Goal: Information Seeking & Learning: Check status

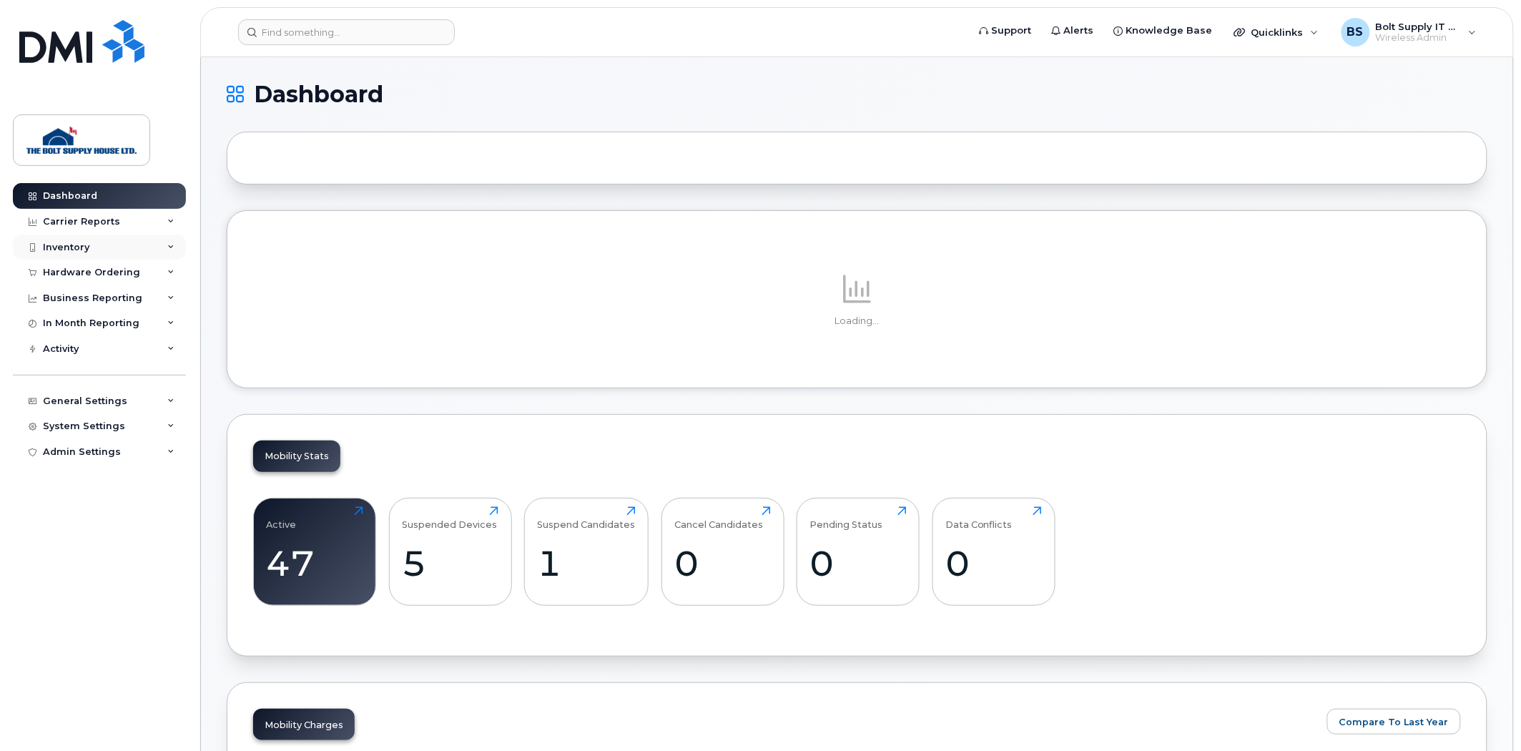
click at [111, 255] on div "Inventory" at bounding box center [99, 247] width 173 height 26
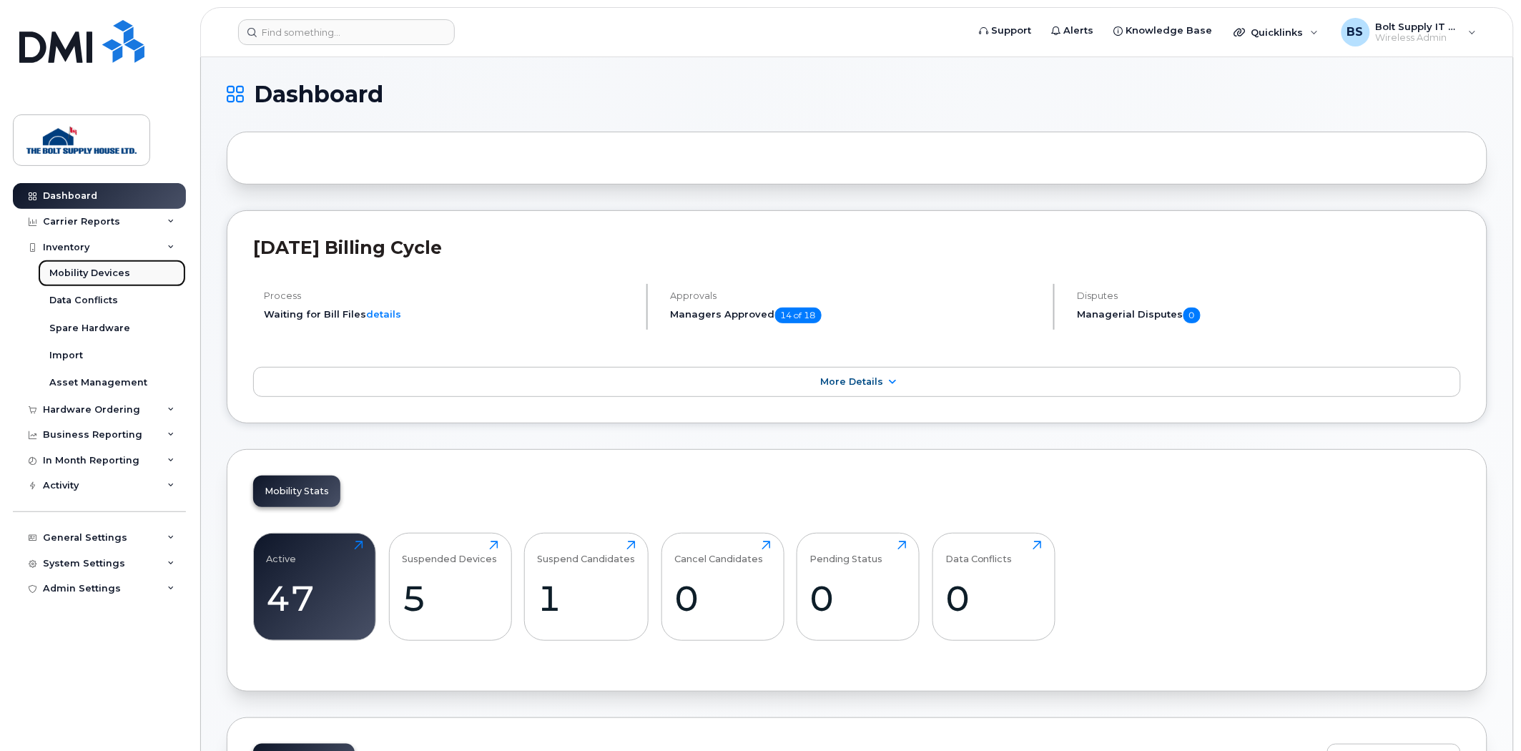
click at [94, 272] on div "Mobility Devices" at bounding box center [89, 273] width 81 height 13
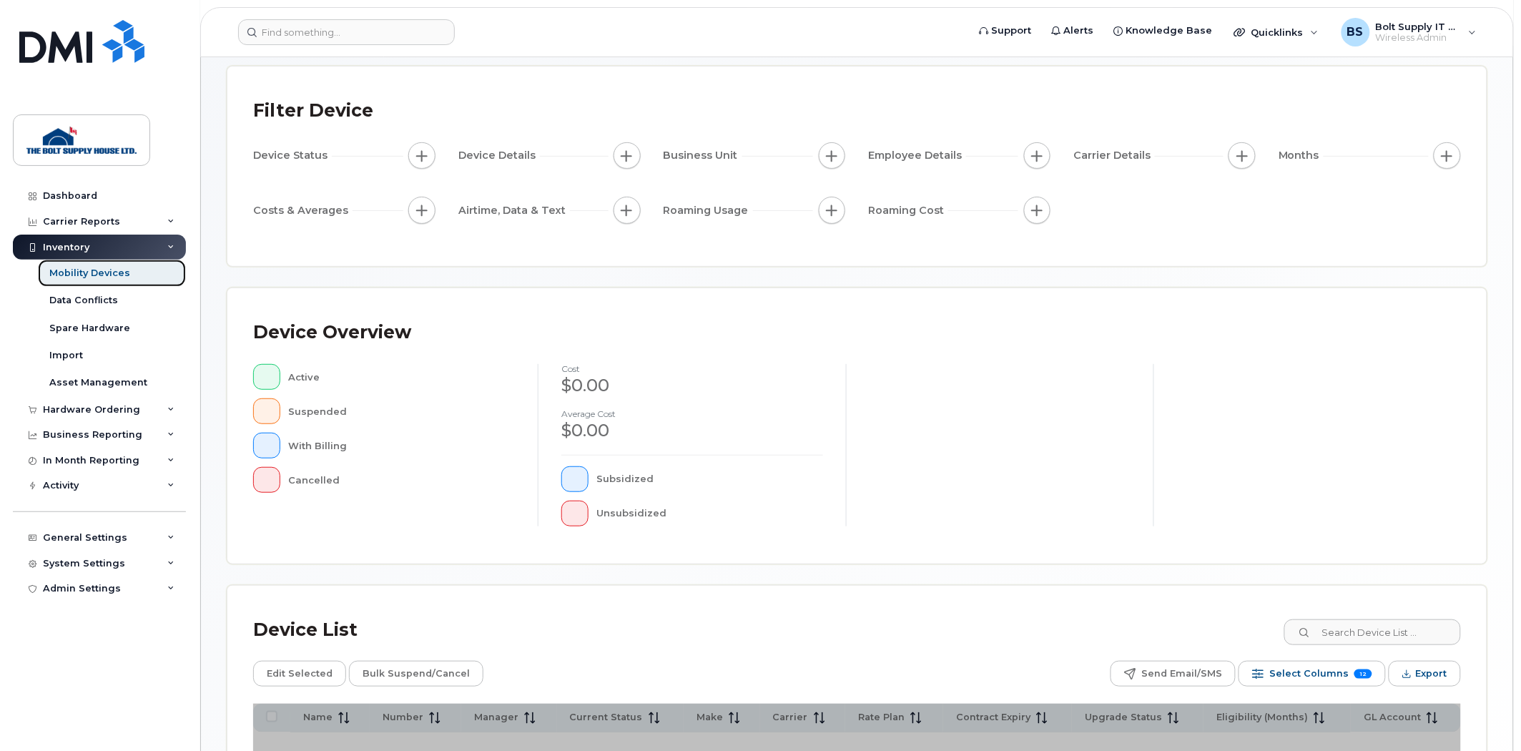
scroll to position [232, 0]
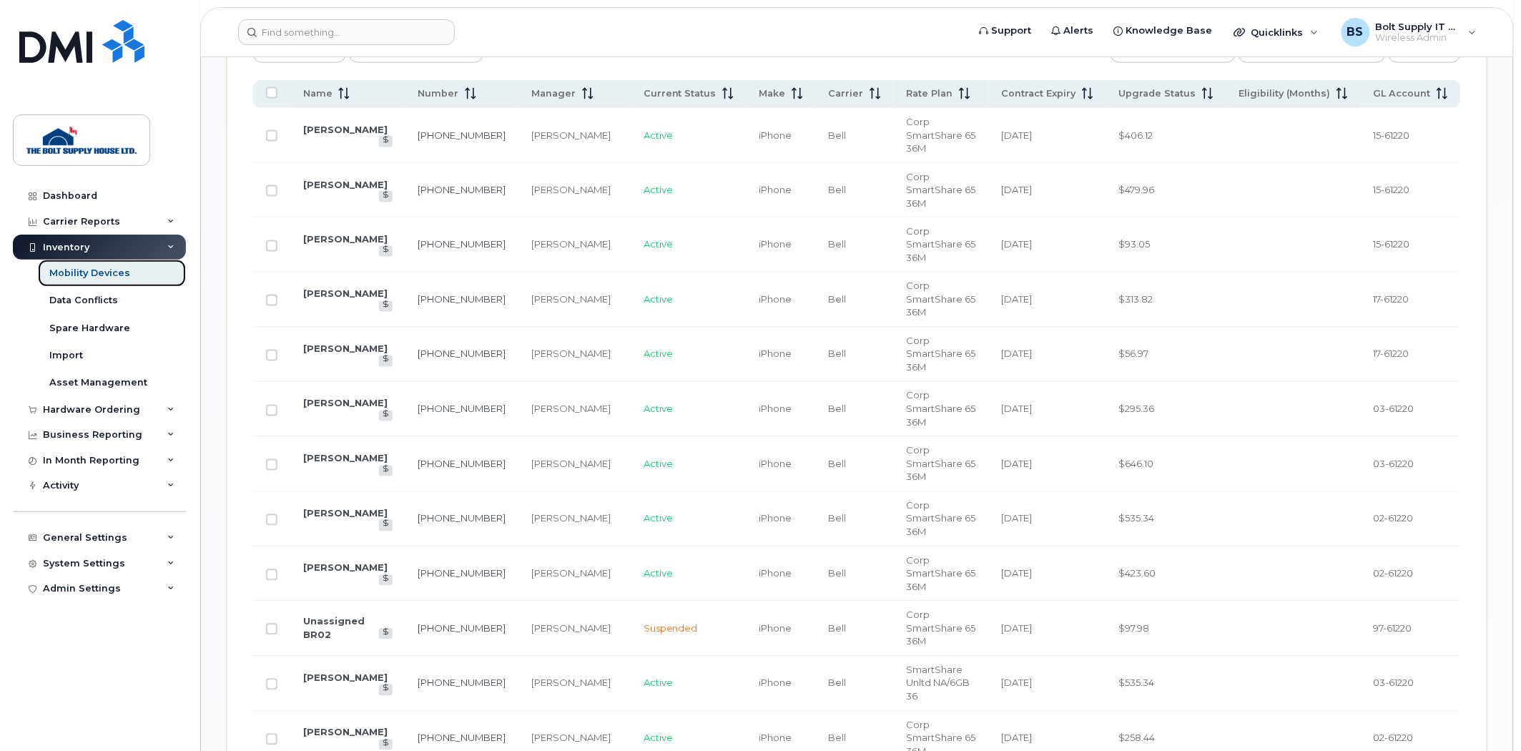
scroll to position [391, 0]
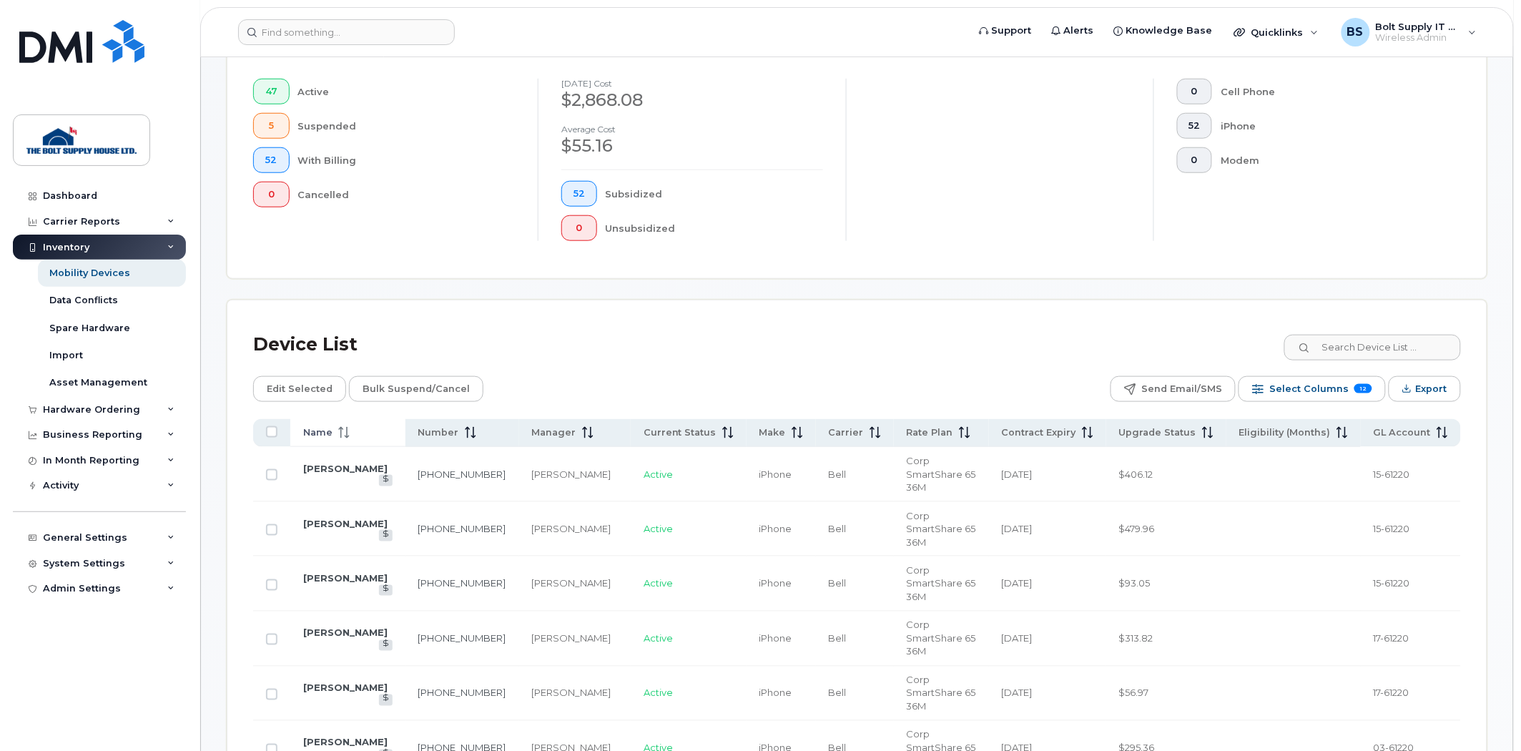
click at [326, 426] on span "Name" at bounding box center [317, 432] width 29 height 13
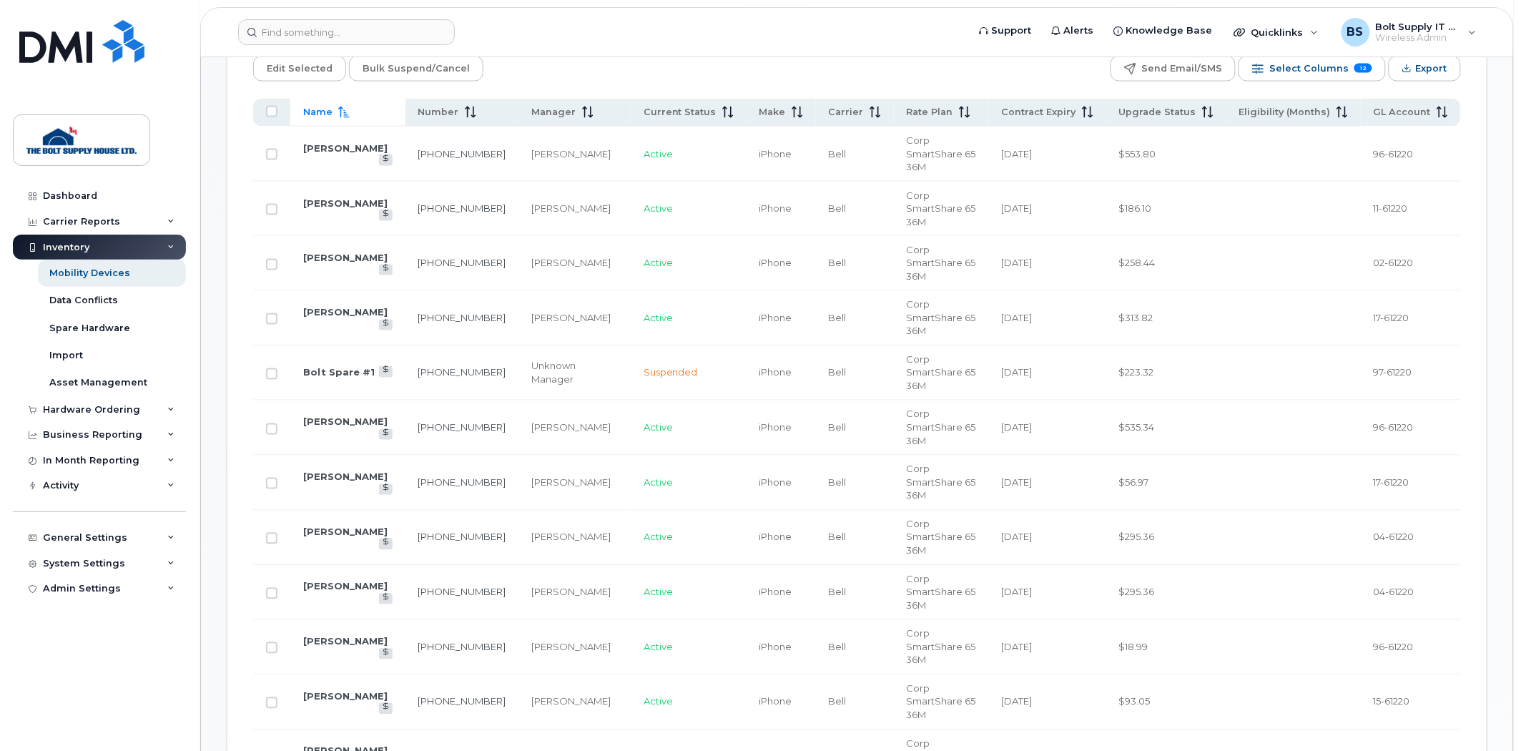
scroll to position [555, 0]
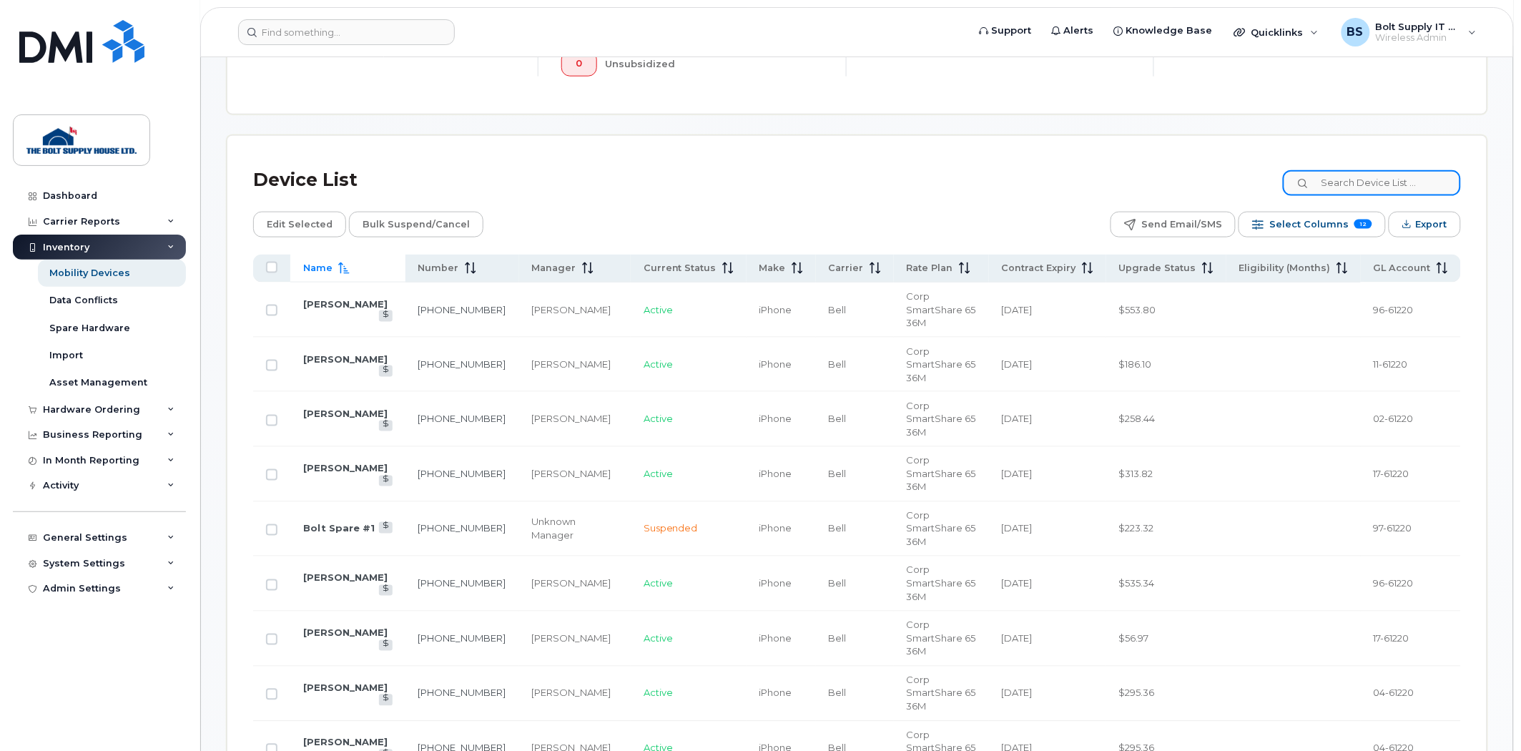
click at [1353, 184] on input at bounding box center [1372, 183] width 178 height 26
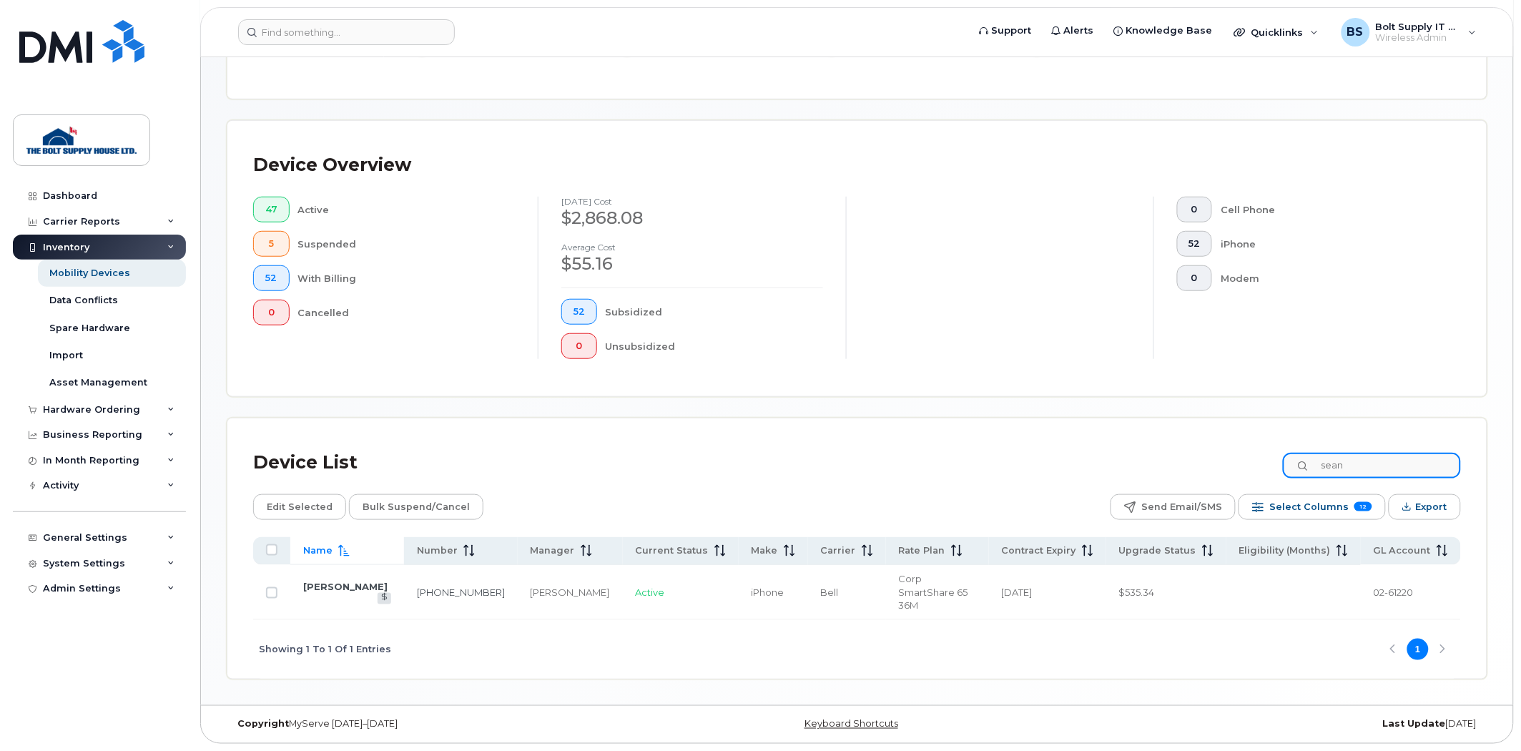
scroll to position [247, 0]
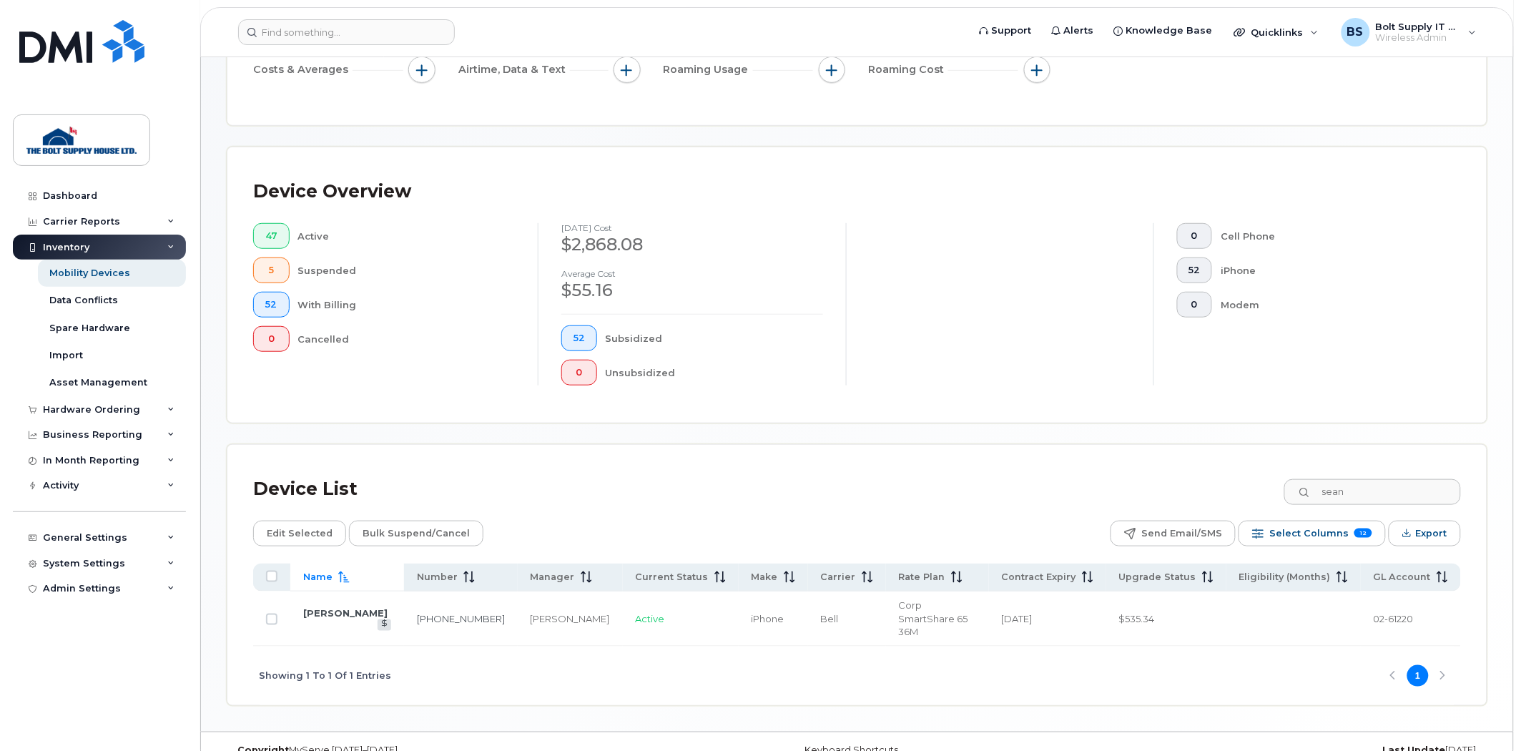
click at [1032, 613] on span "Feb 2028" at bounding box center [1017, 618] width 31 height 11
drag, startPoint x: 1303, startPoint y: 485, endPoint x: 1003, endPoint y: 485, distance: 299.5
click at [1003, 485] on div "Device List sean" at bounding box center [856, 488] width 1207 height 37
type input "jeff"
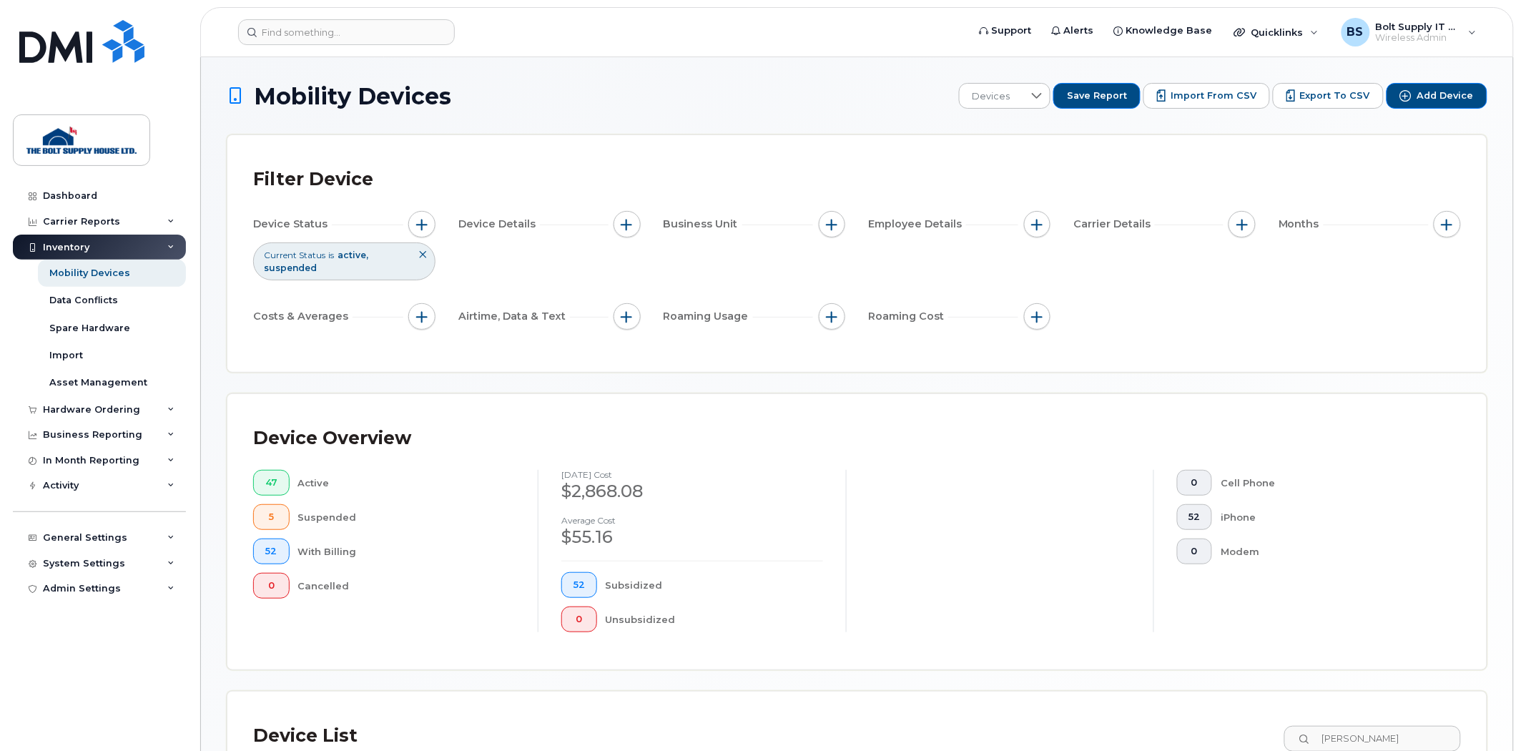
scroll to position [79, 0]
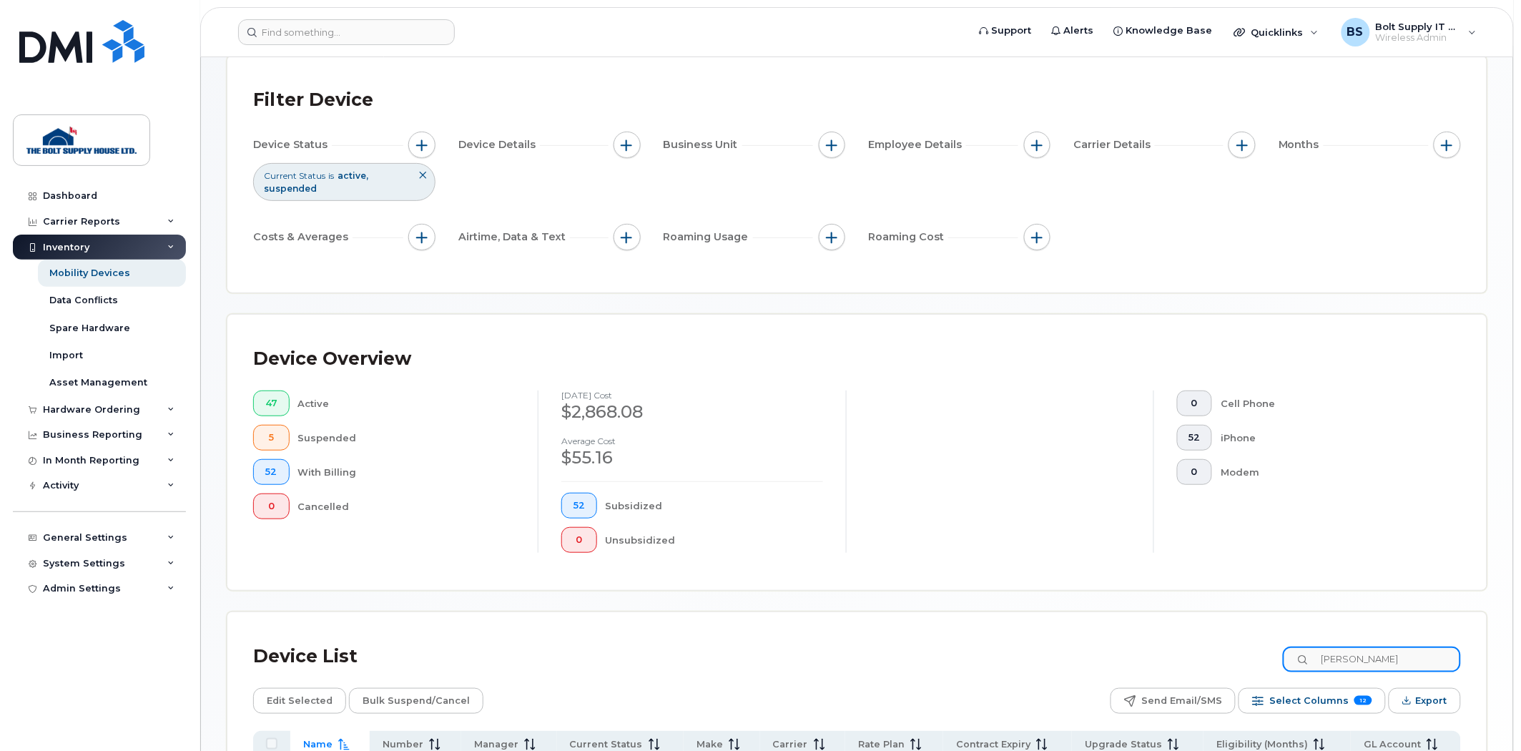
drag, startPoint x: 1395, startPoint y: 649, endPoint x: 1097, endPoint y: 686, distance: 299.7
click at [1105, 685] on div "Device List jeff Edit Selected Bulk Suspend/Cancel Send Email/SMS Select Column…" at bounding box center [856, 753] width 1207 height 231
click at [136, 211] on div "Carrier Reports" at bounding box center [99, 222] width 173 height 26
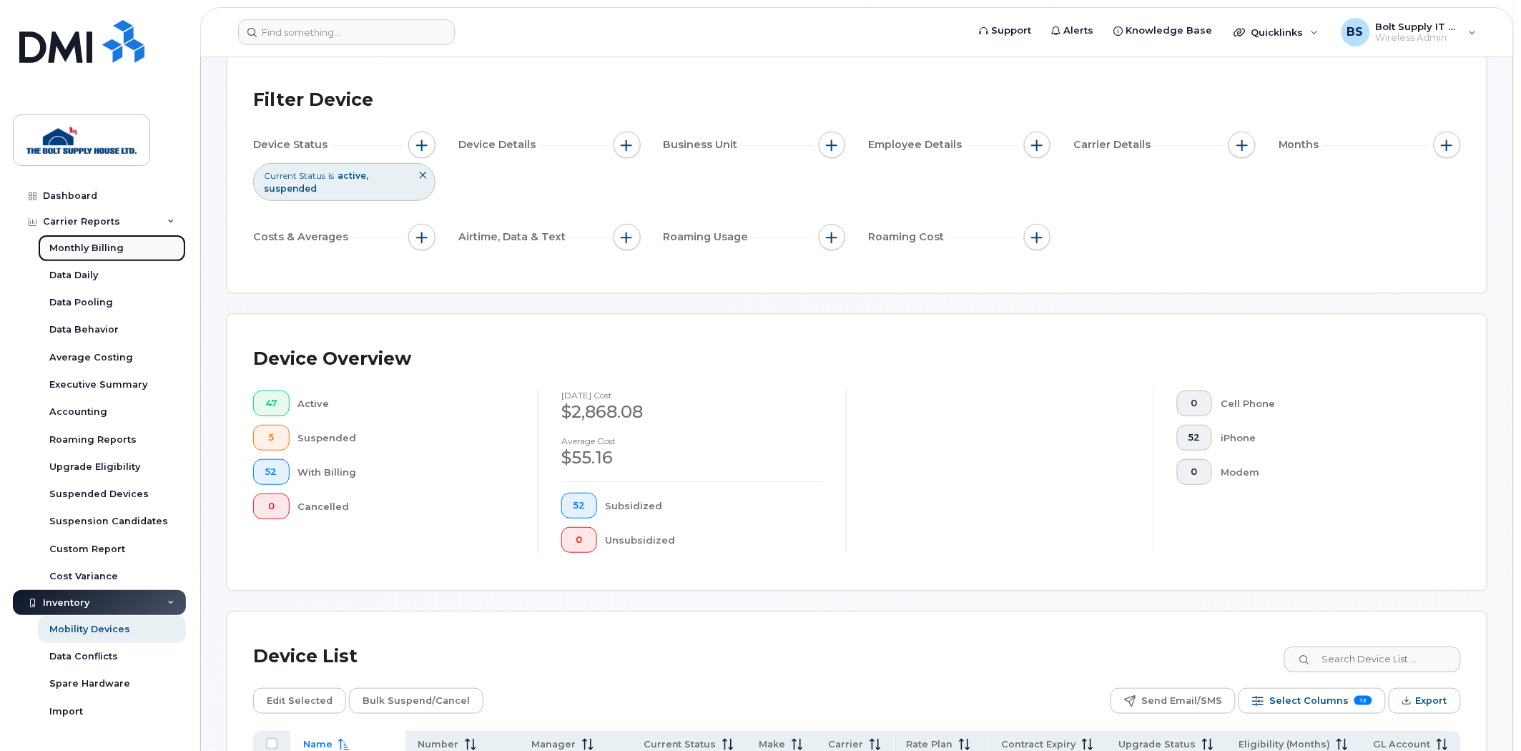
click at [132, 246] on link "Monthly Billing" at bounding box center [112, 247] width 148 height 27
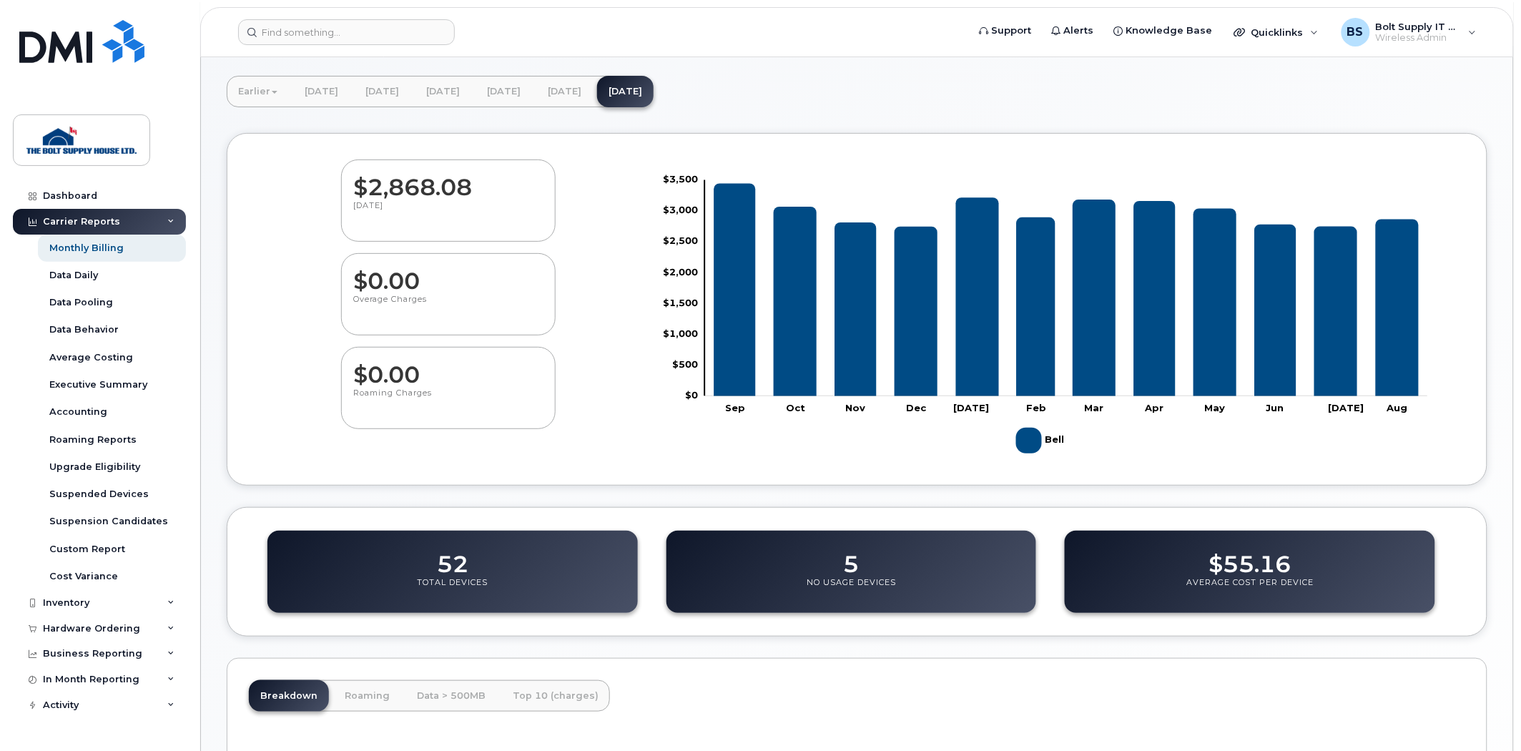
scroll to position [51, 0]
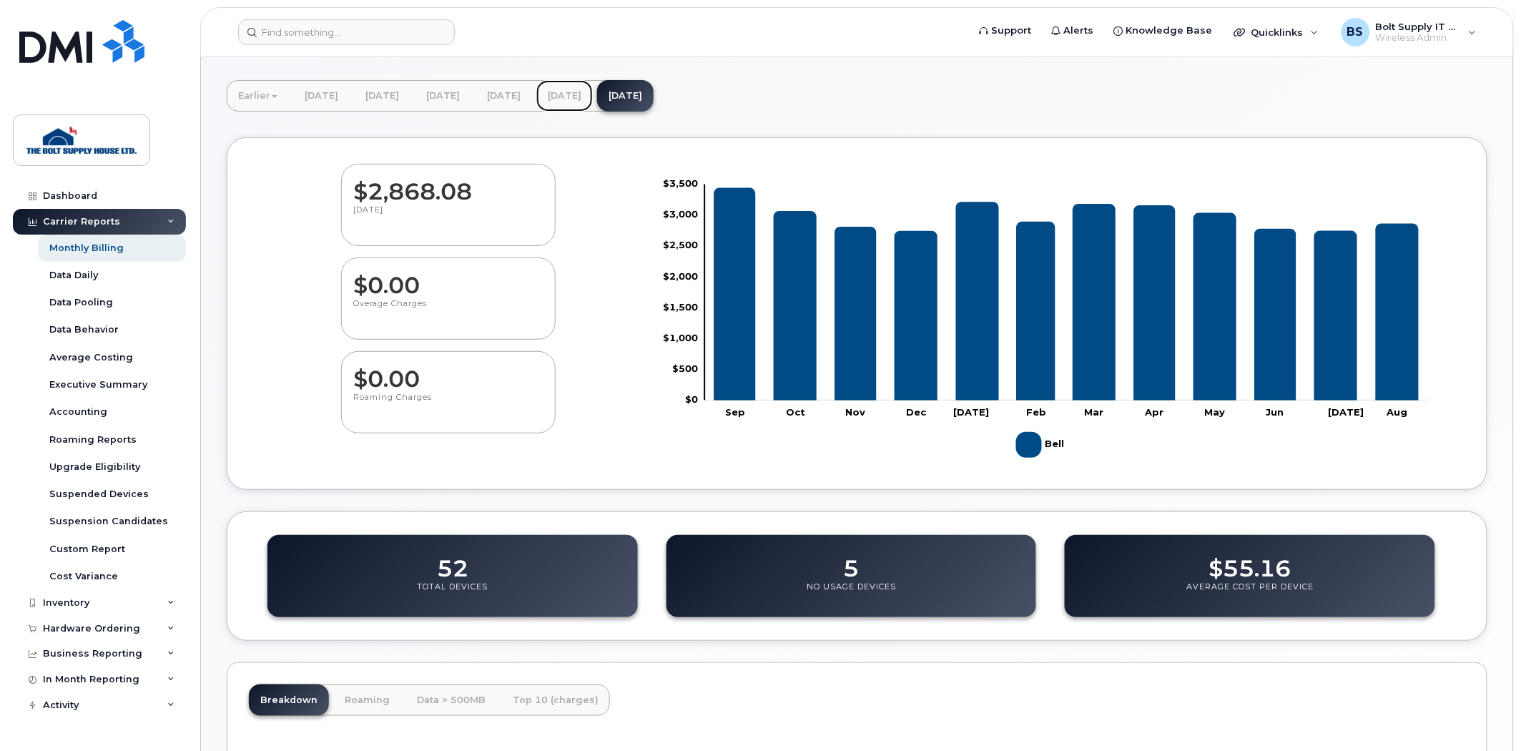
click at [593, 87] on link "[DATE]" at bounding box center [564, 95] width 56 height 31
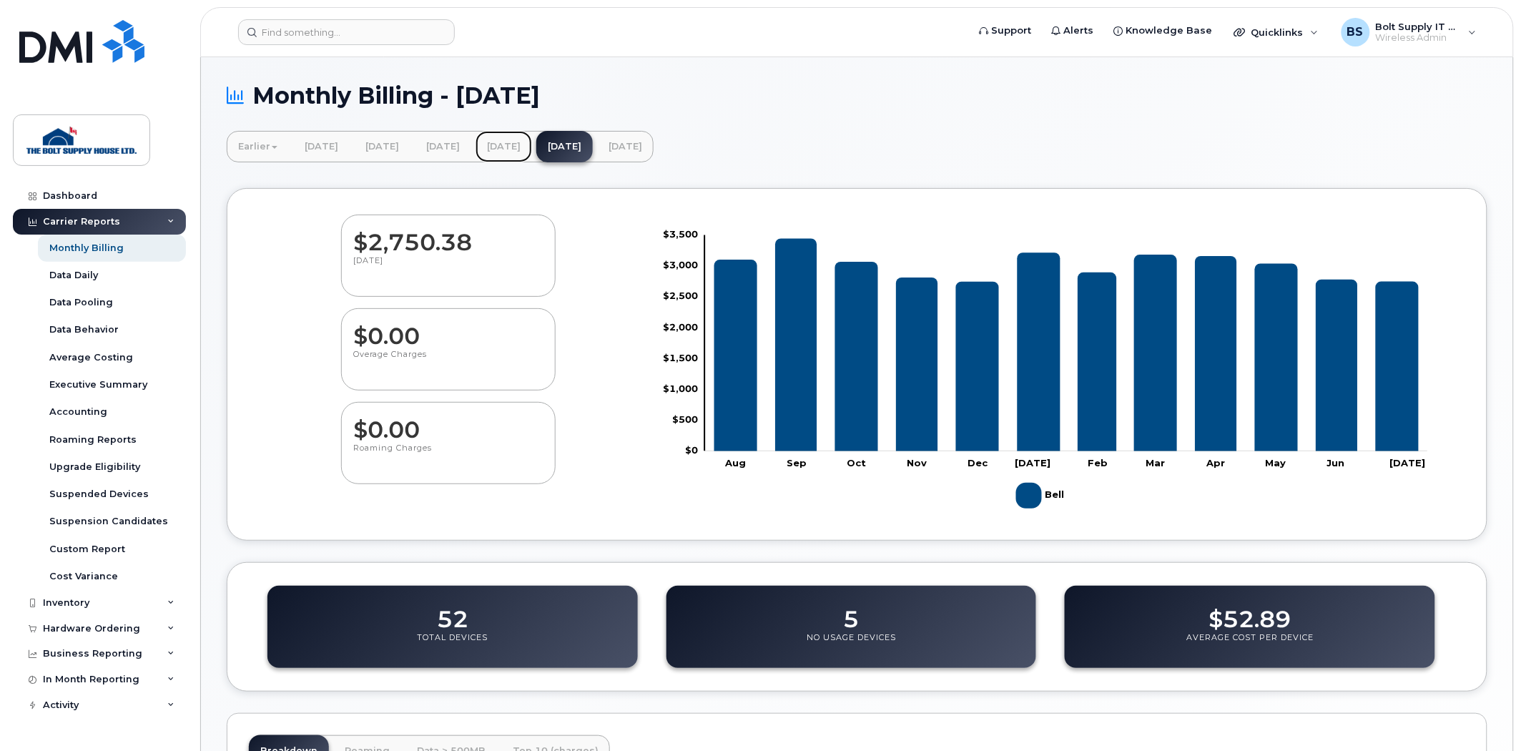
click at [532, 156] on link "[DATE]" at bounding box center [503, 146] width 56 height 31
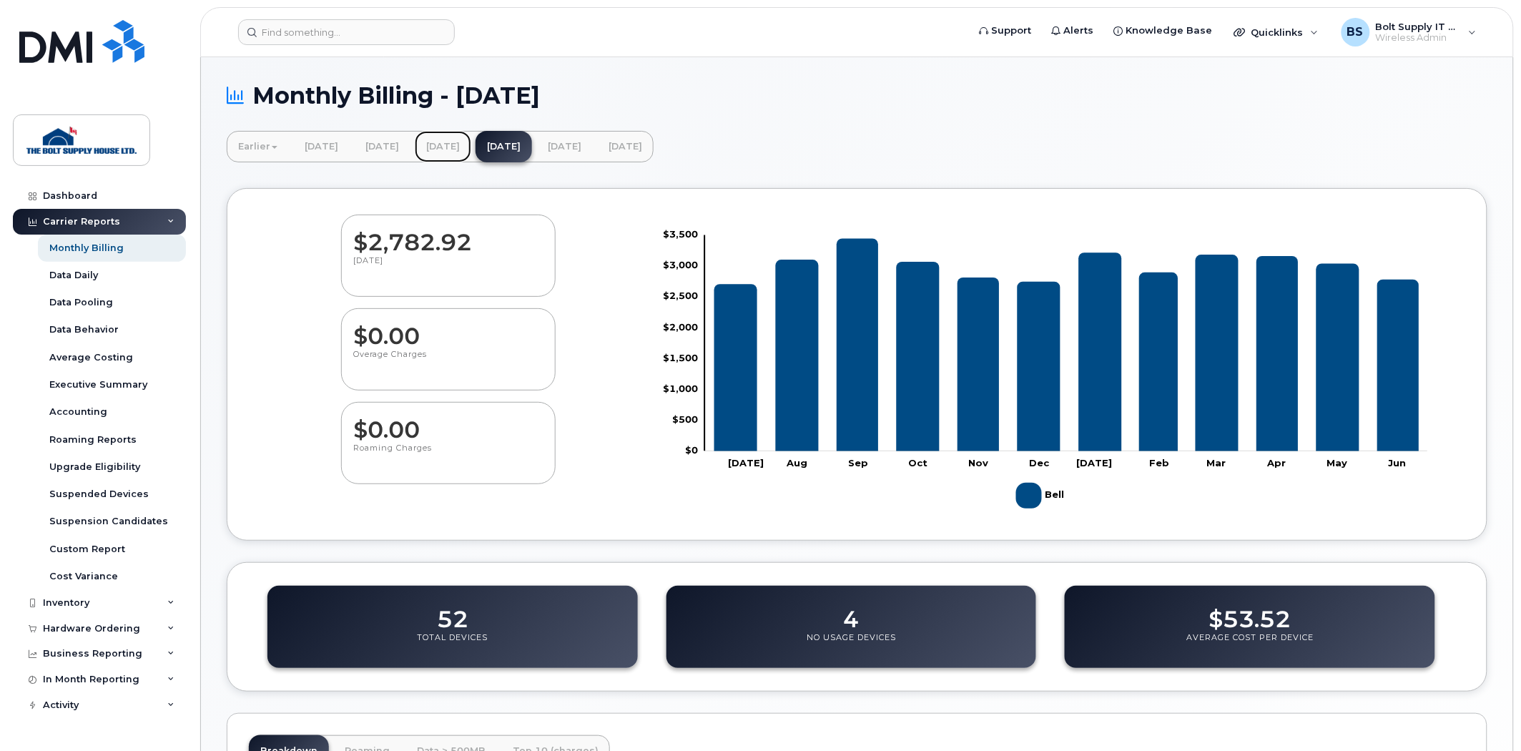
click at [471, 152] on link "[DATE]" at bounding box center [443, 146] width 56 height 31
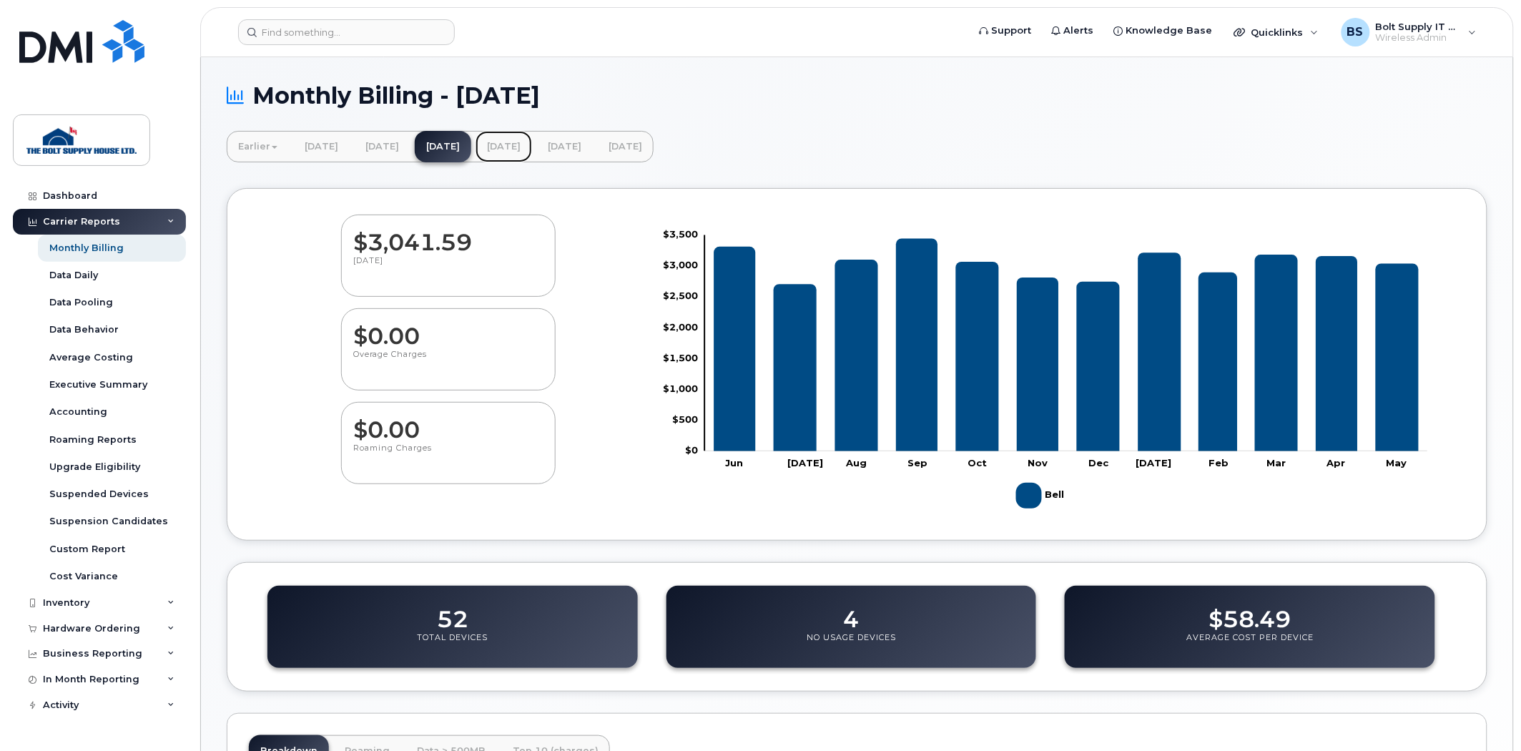
click at [532, 147] on link "[DATE]" at bounding box center [503, 146] width 56 height 31
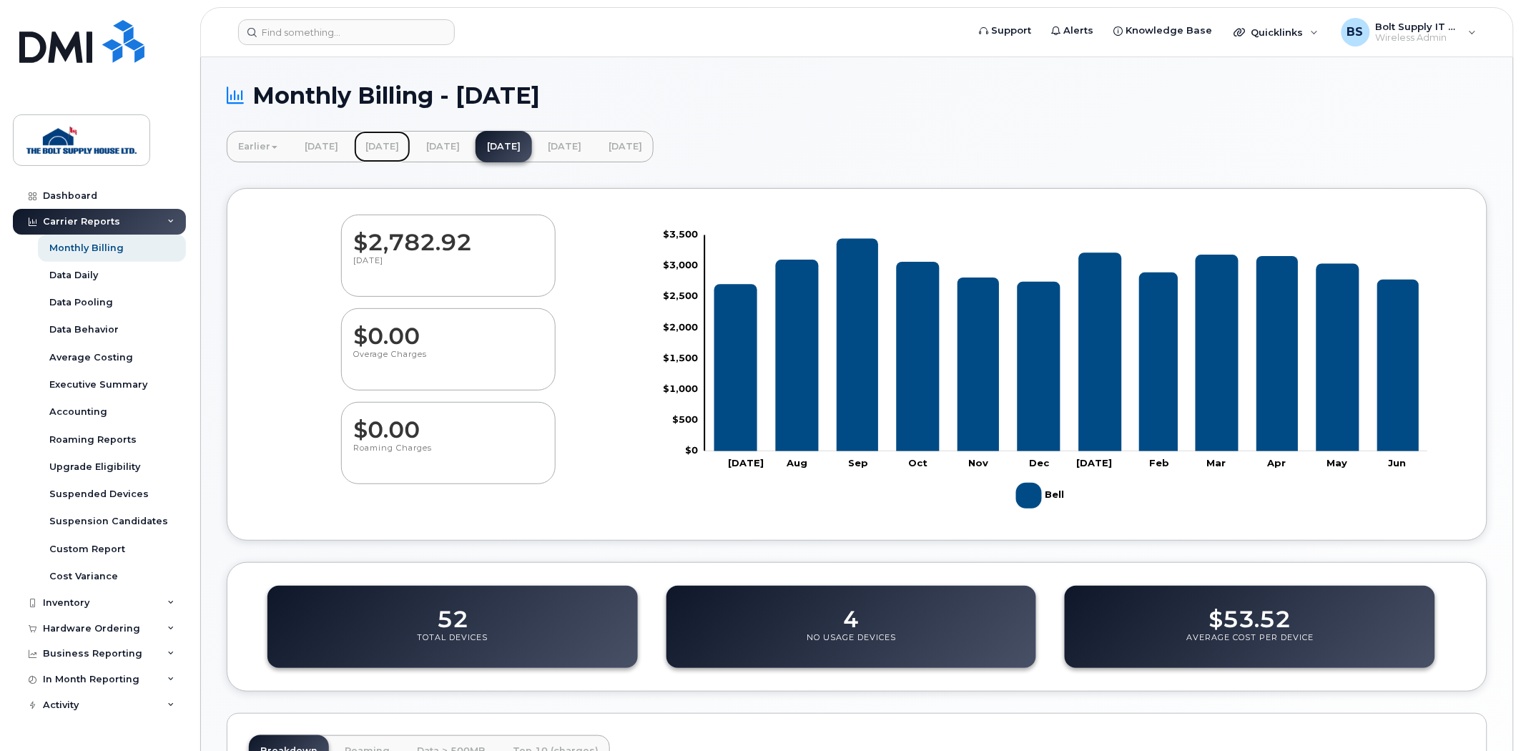
click at [410, 146] on link "[DATE]" at bounding box center [382, 146] width 56 height 31
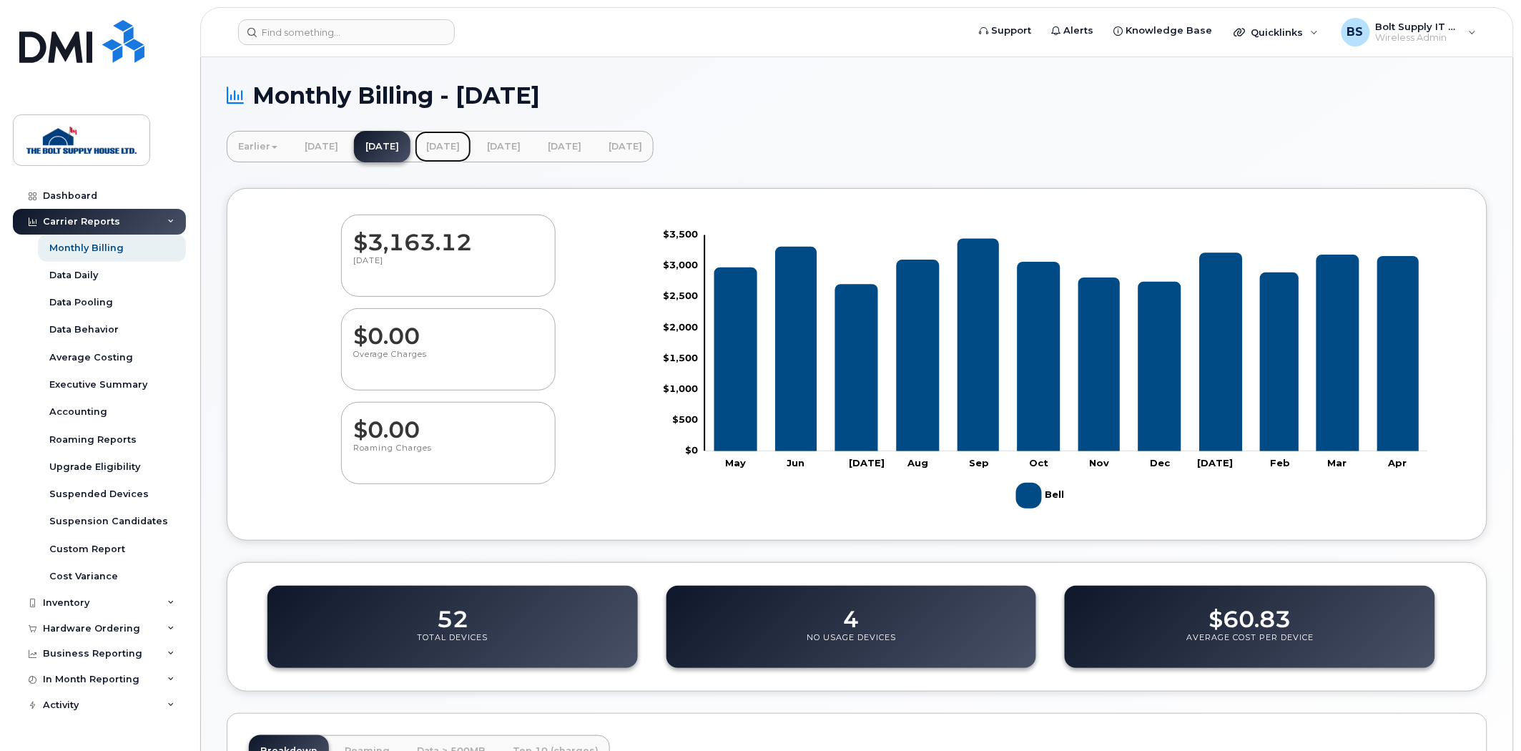
click at [471, 154] on link "[DATE]" at bounding box center [443, 146] width 56 height 31
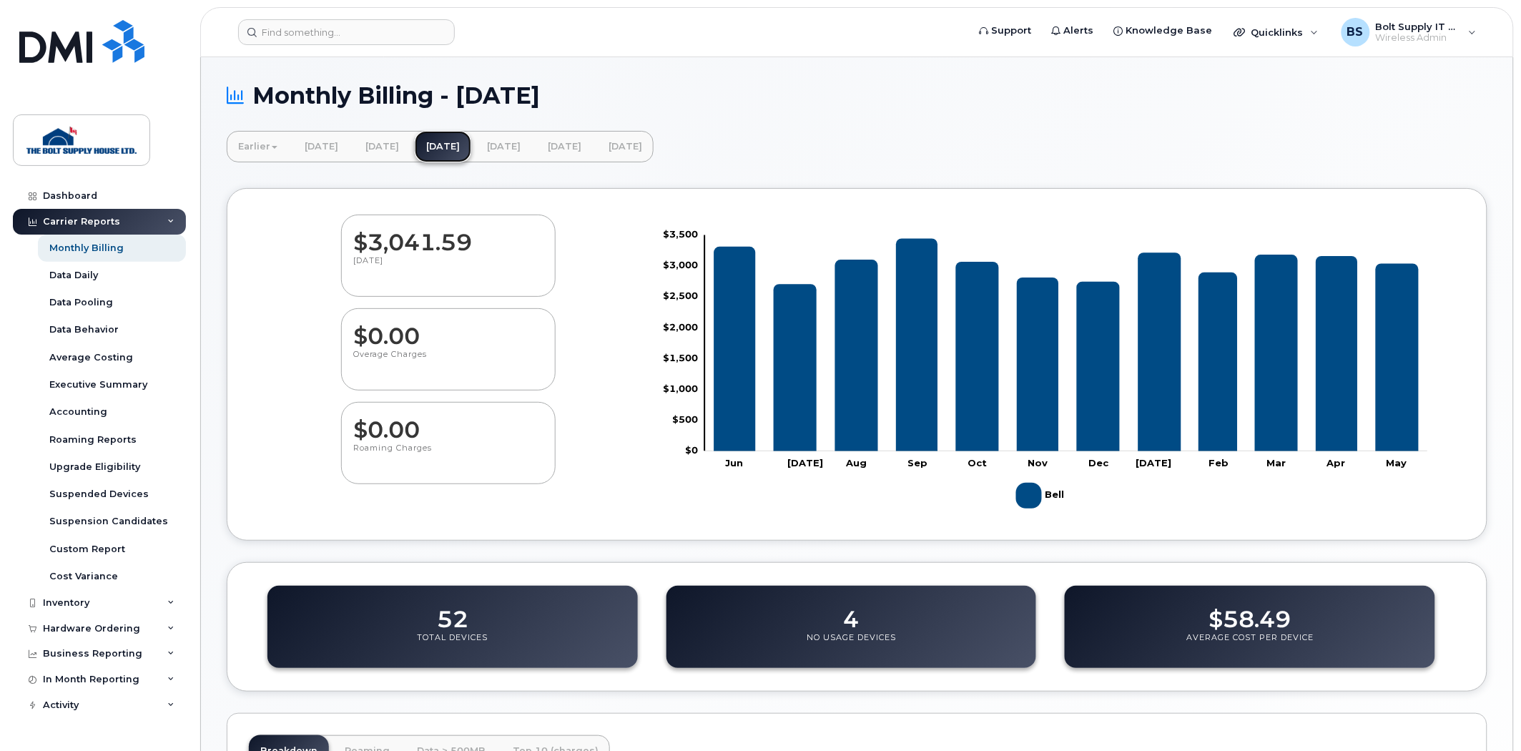
click at [471, 152] on link "[DATE]" at bounding box center [443, 146] width 56 height 31
click at [532, 152] on link "[DATE]" at bounding box center [503, 146] width 56 height 31
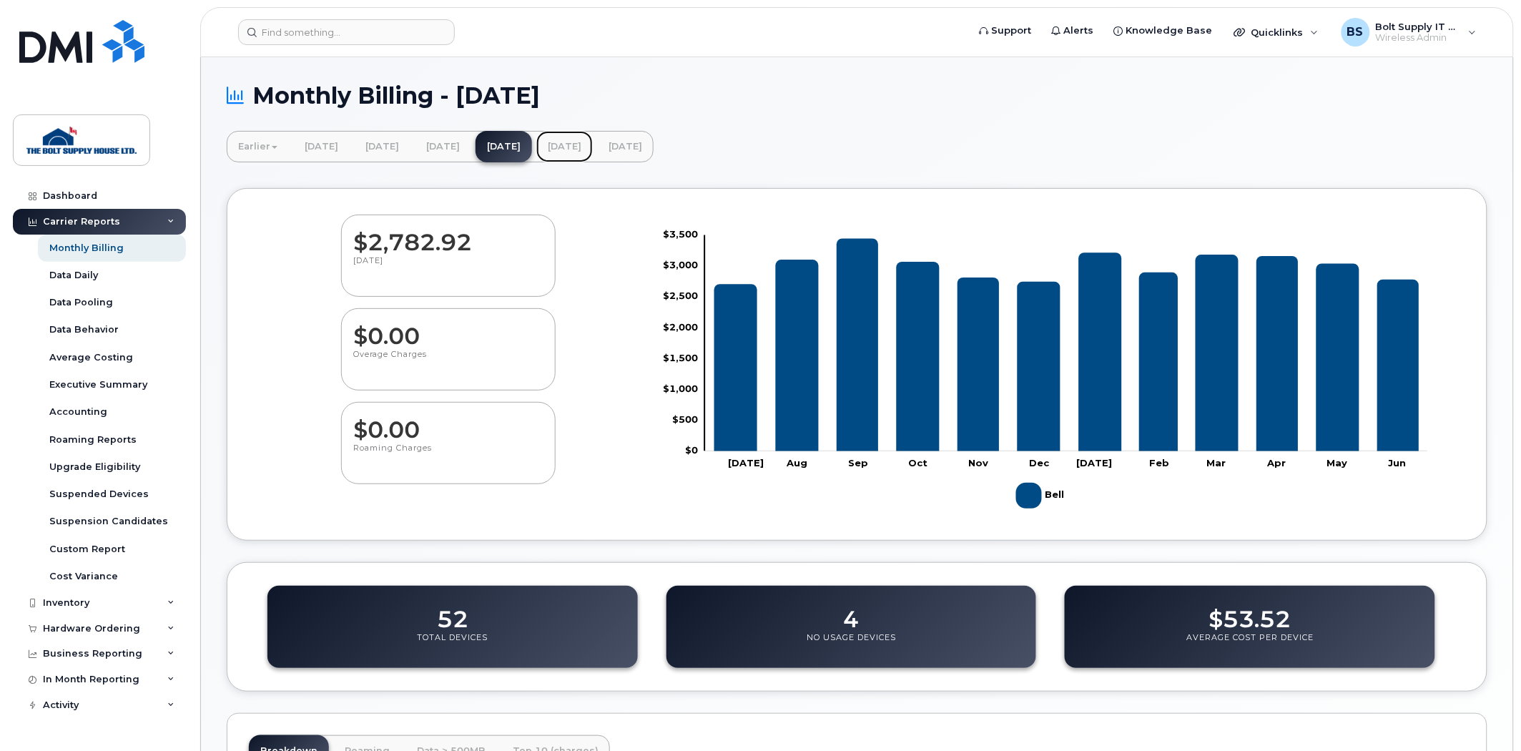
click at [593, 152] on link "[DATE]" at bounding box center [564, 146] width 56 height 31
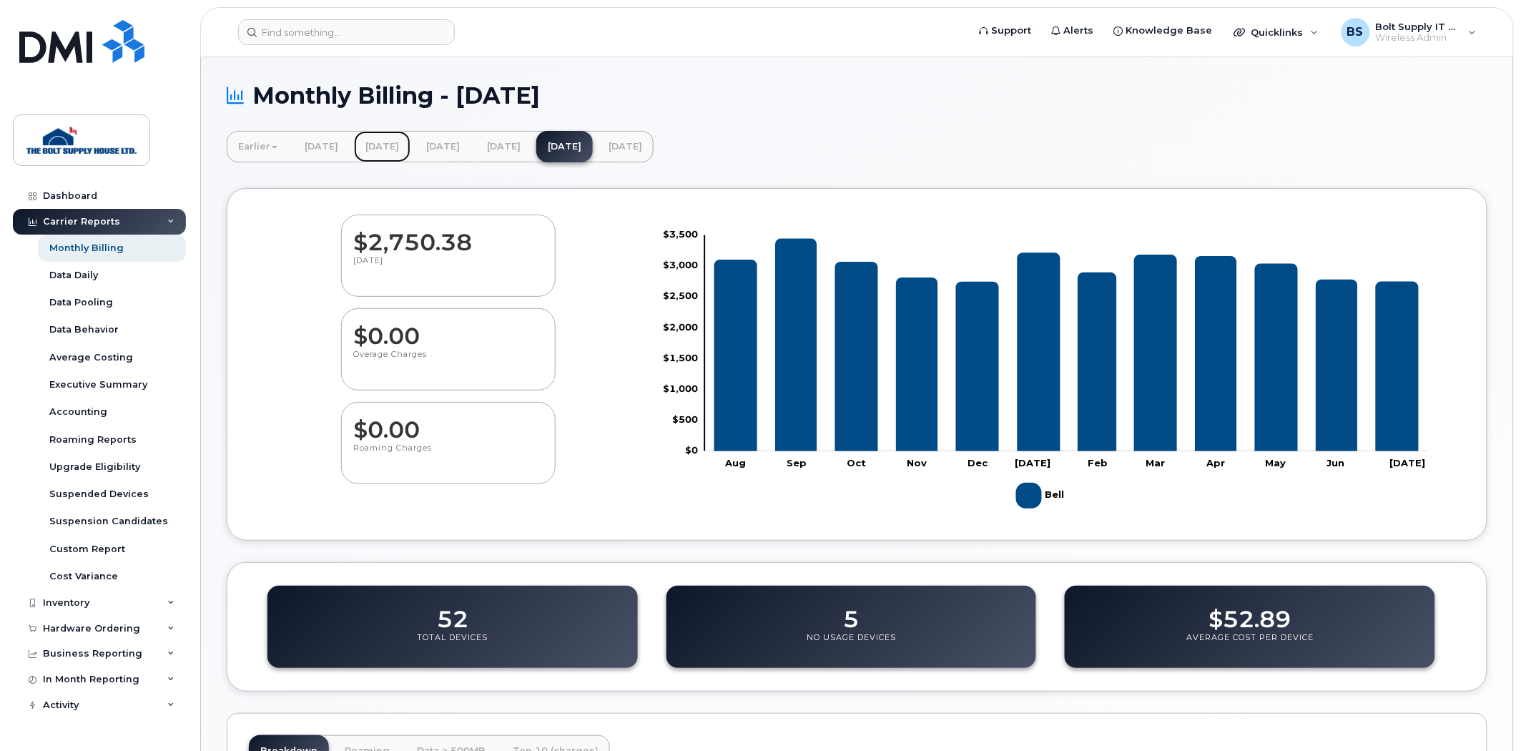
click at [402, 150] on link "[DATE]" at bounding box center [382, 146] width 56 height 31
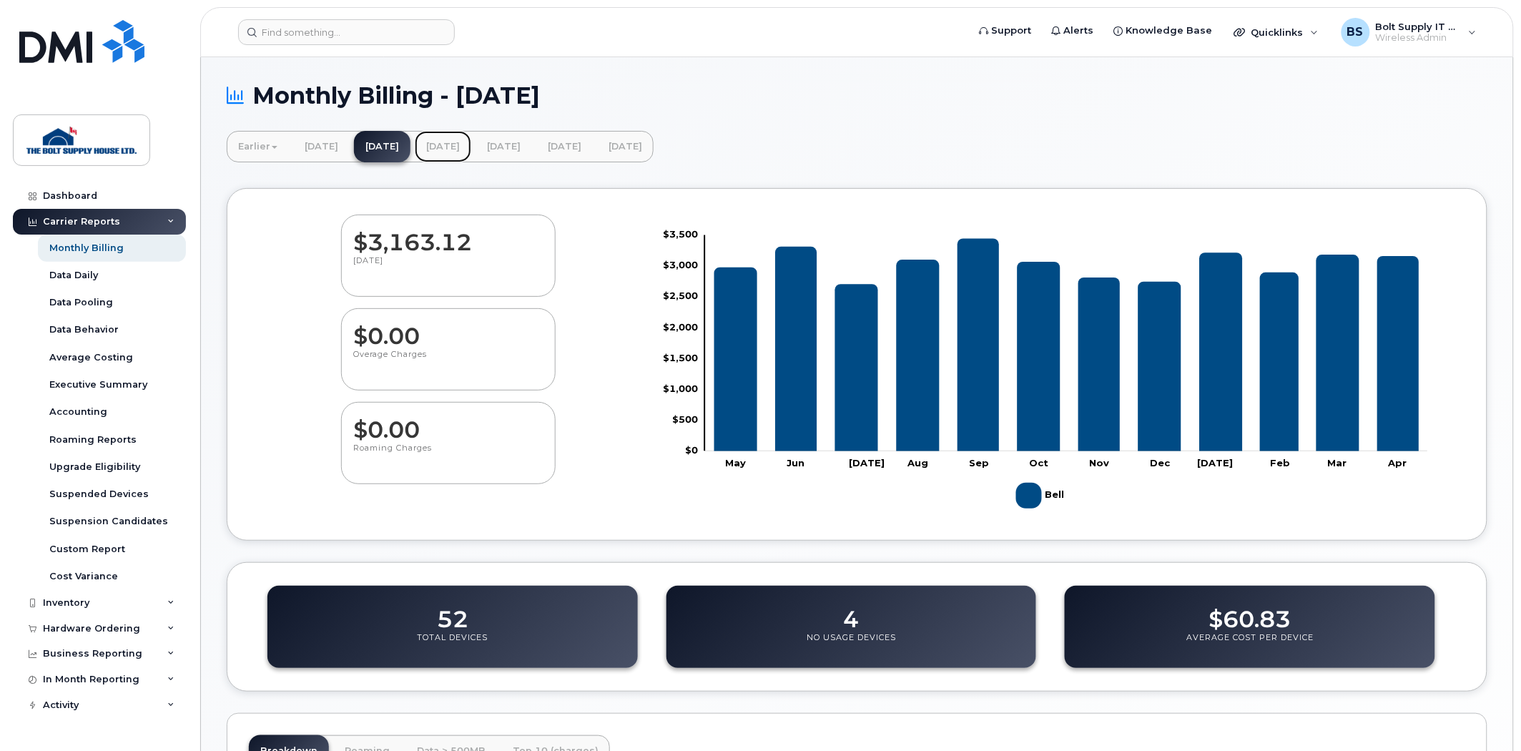
click at [471, 144] on link "[DATE]" at bounding box center [443, 146] width 56 height 31
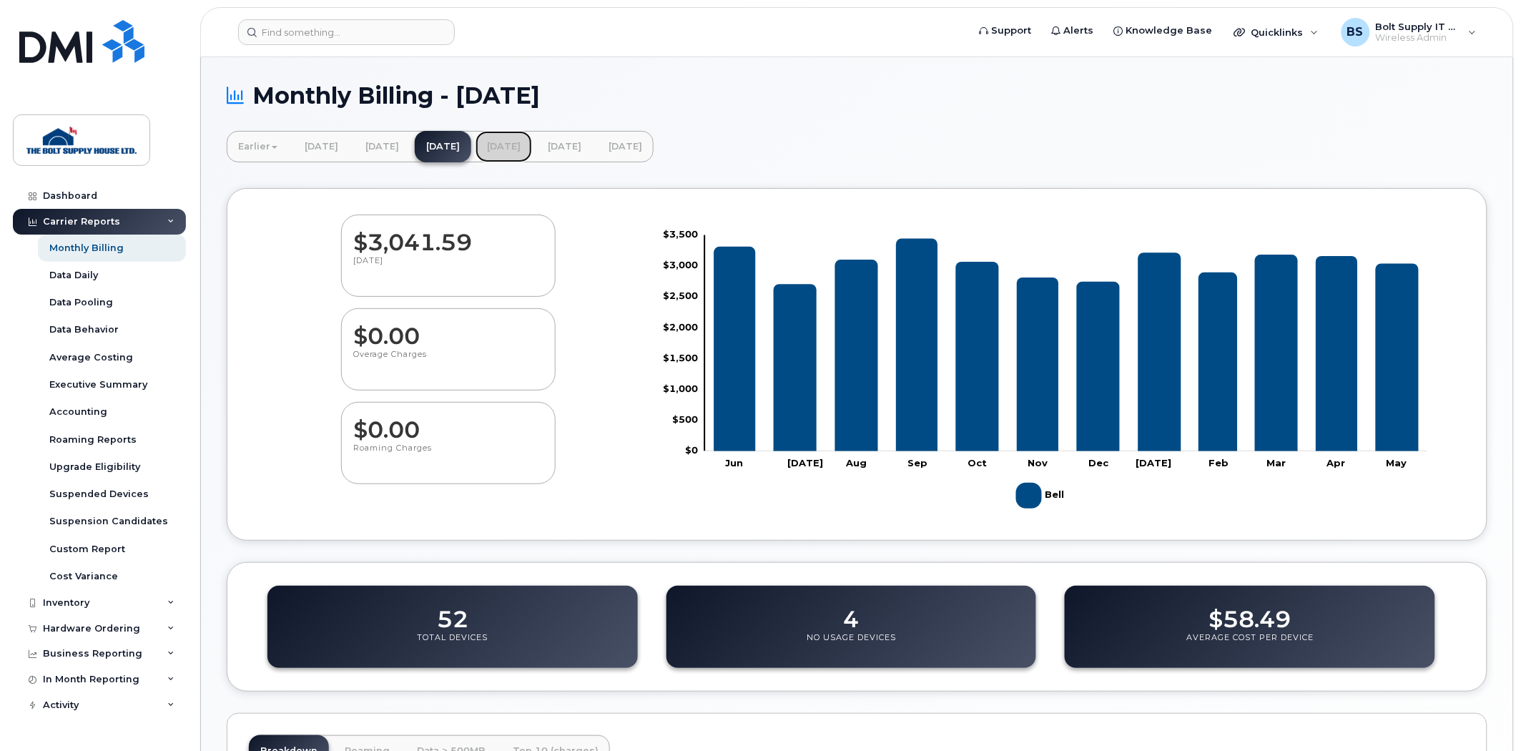
click at [532, 147] on link "[DATE]" at bounding box center [503, 146] width 56 height 31
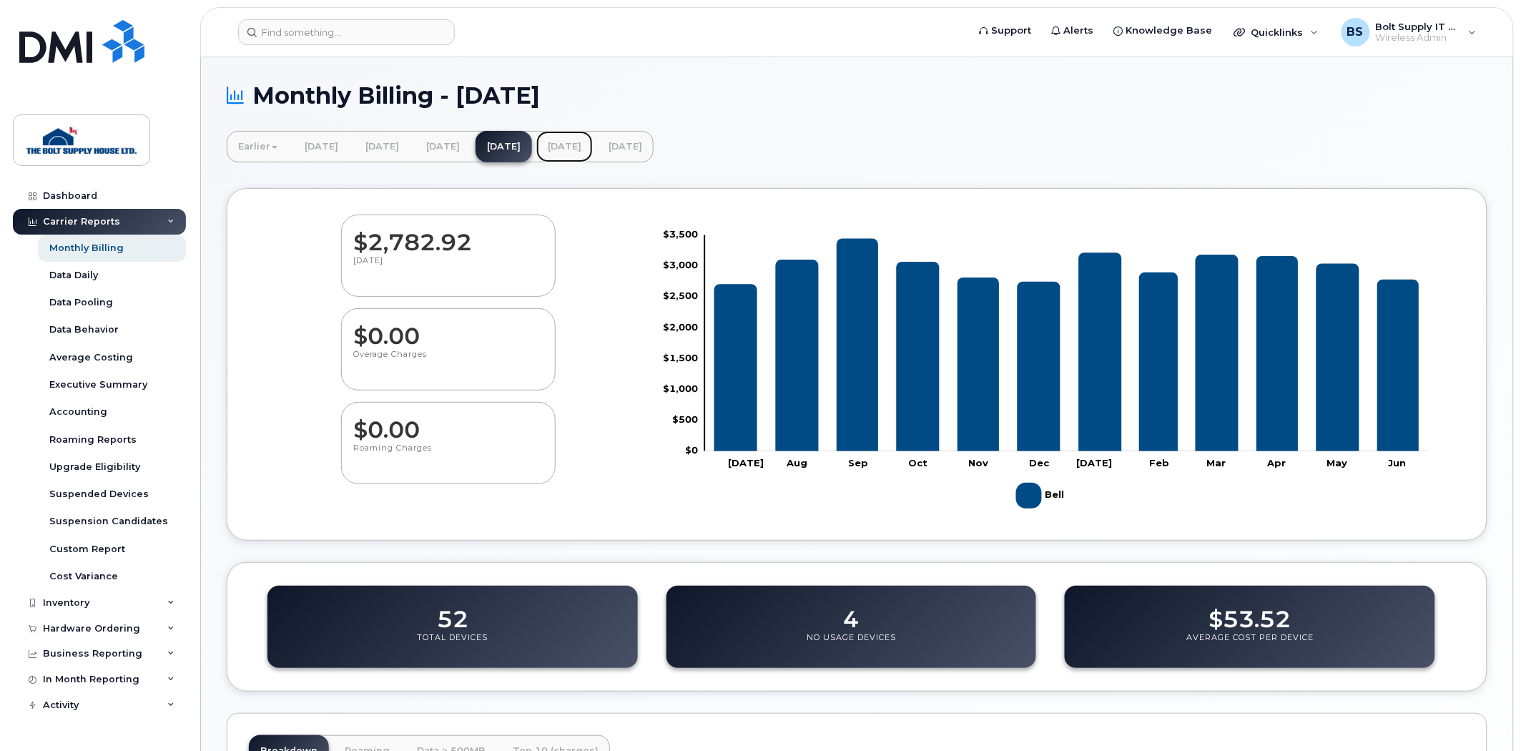
click at [593, 150] on link "[DATE]" at bounding box center [564, 146] width 56 height 31
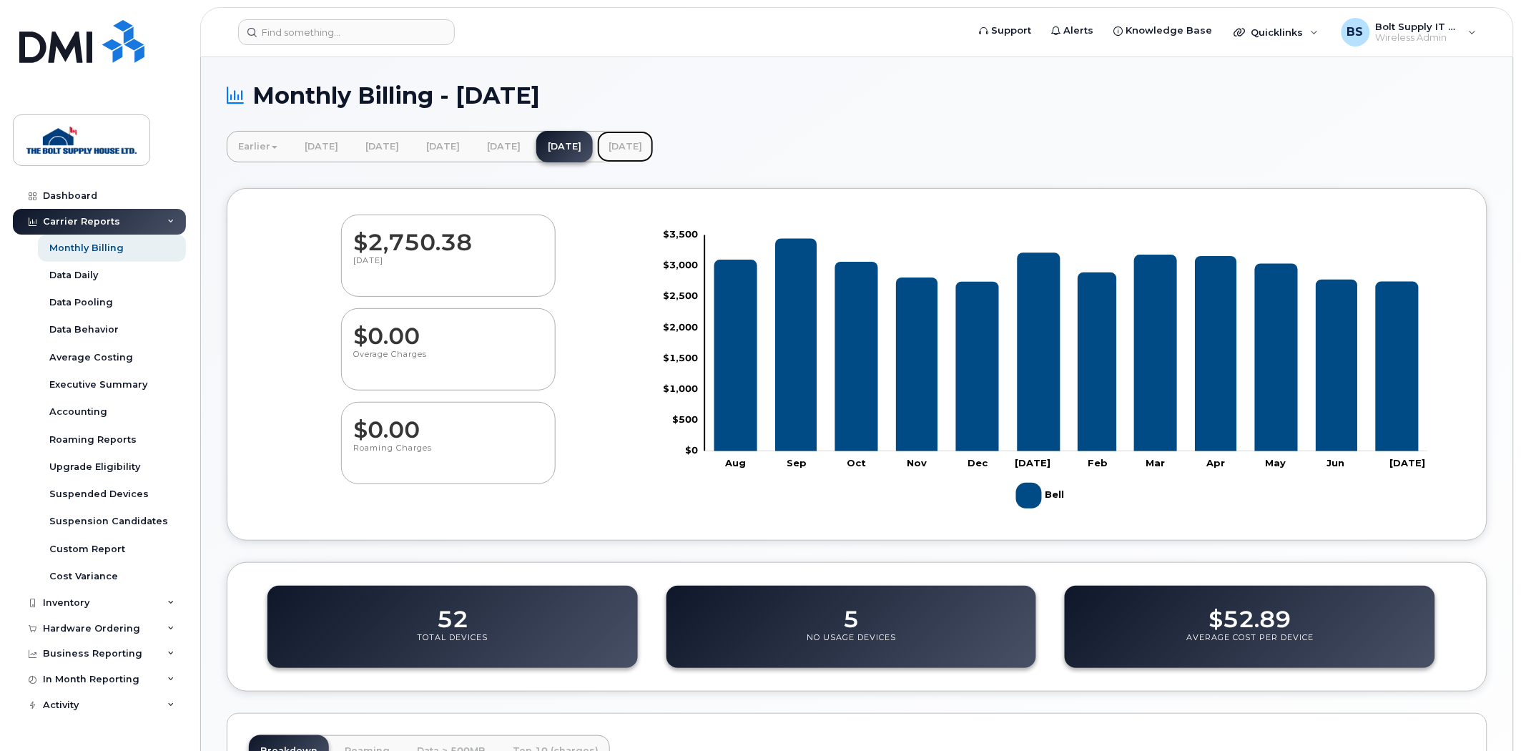
click at [653, 147] on link "[DATE]" at bounding box center [625, 146] width 56 height 31
